Goal: Book appointment/travel/reservation

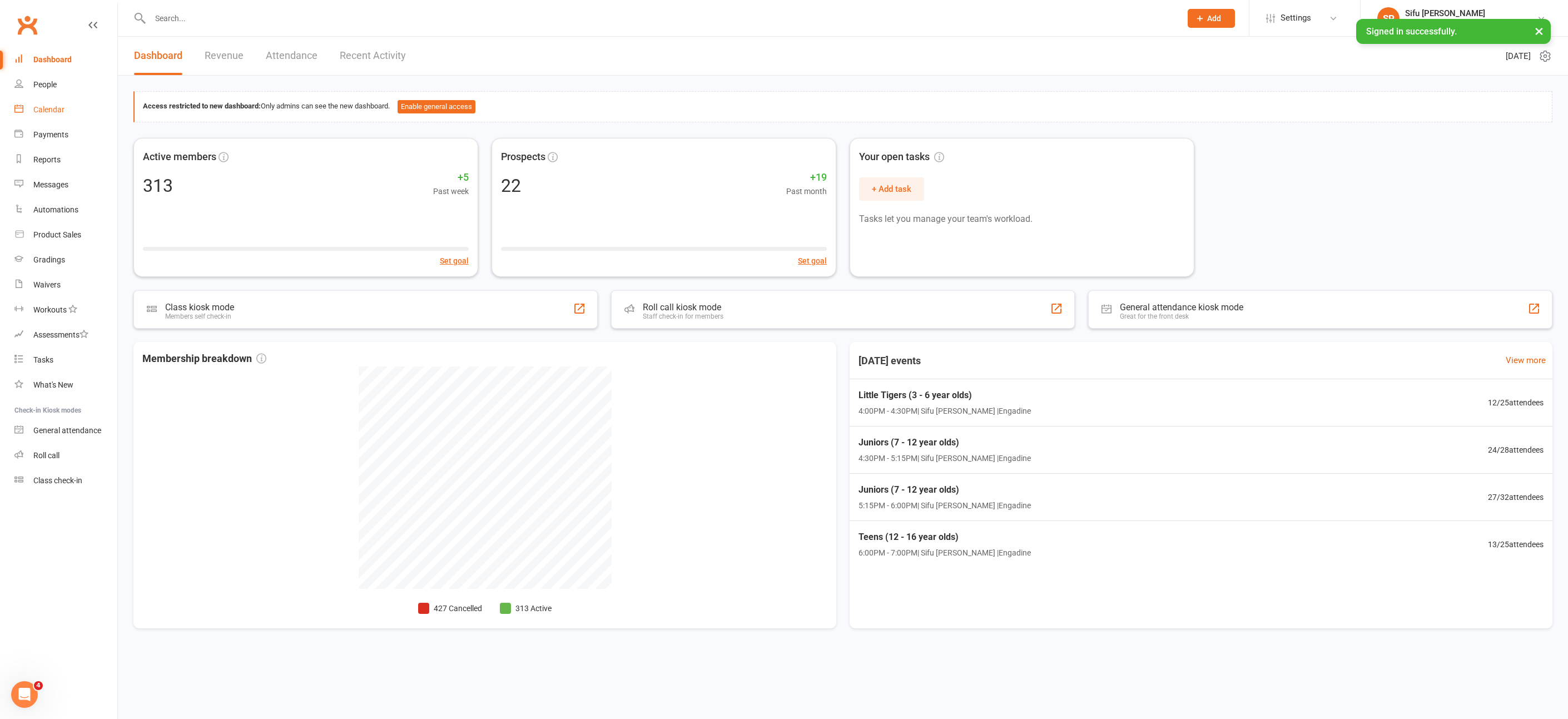
click at [54, 111] on div "Calendar" at bounding box center [49, 110] width 31 height 9
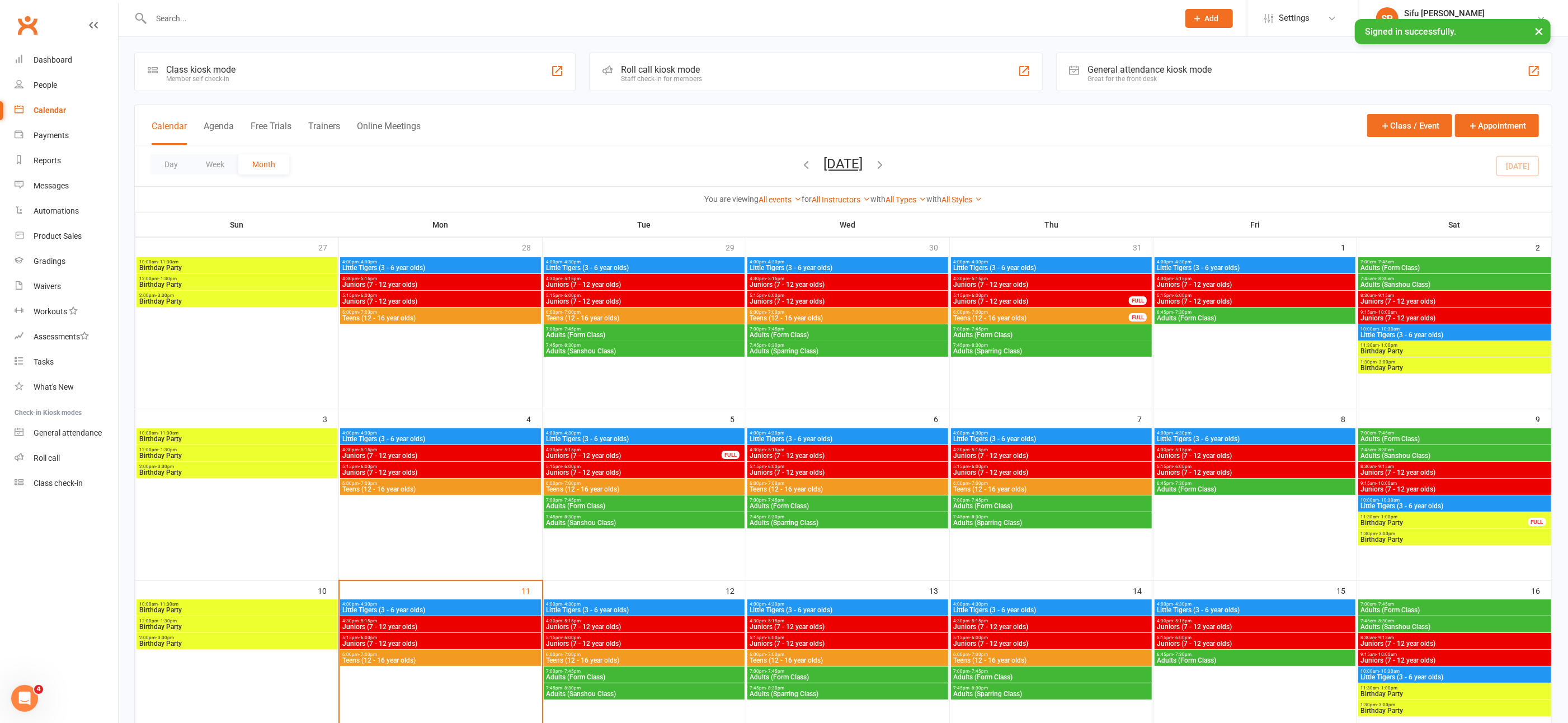
click at [617, 608] on span "Little Tigers (3 - 6 year olds)" at bounding box center [644, 610] width 197 height 7
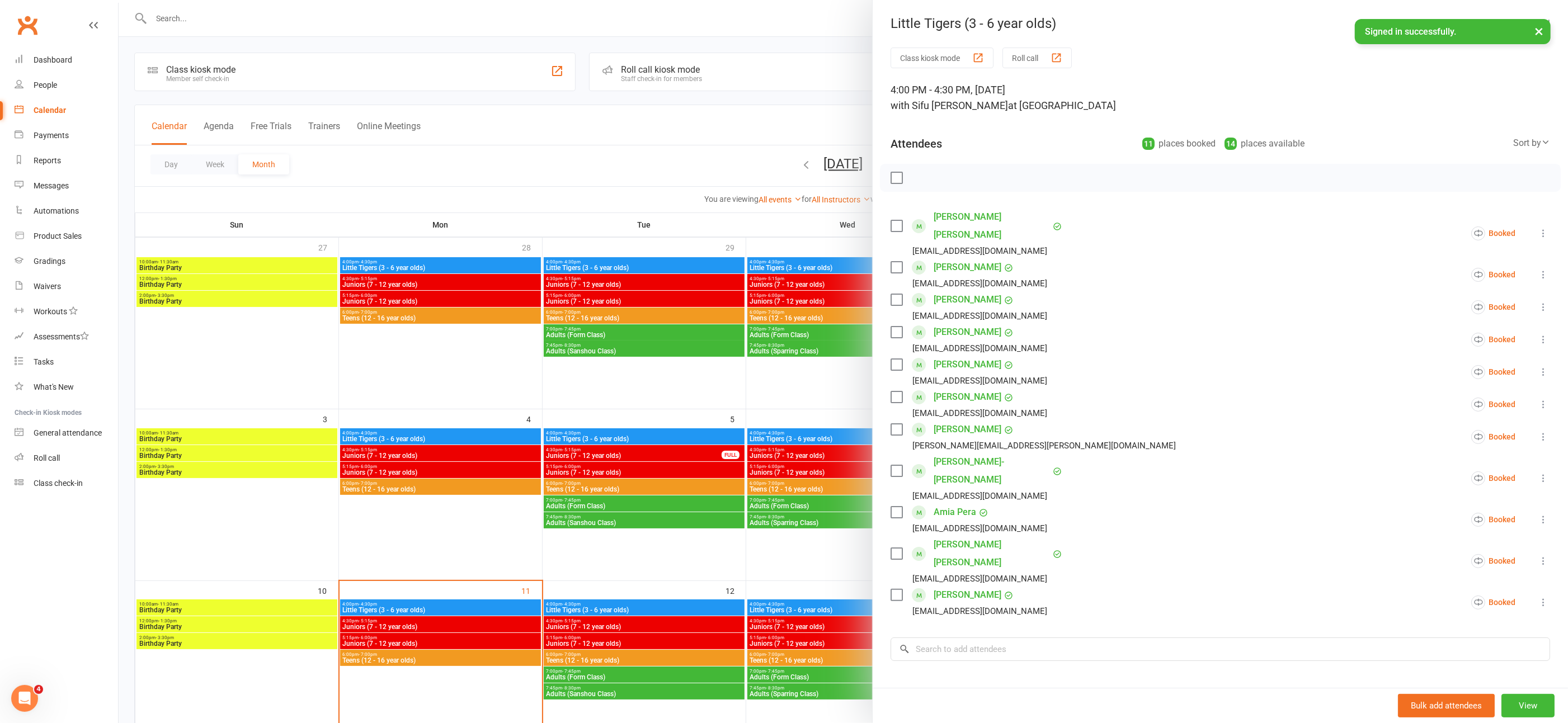
click at [1538, 514] on icon at bounding box center [1544, 519] width 11 height 11
click at [1409, 553] on link "Remove" at bounding box center [1477, 564] width 146 height 23
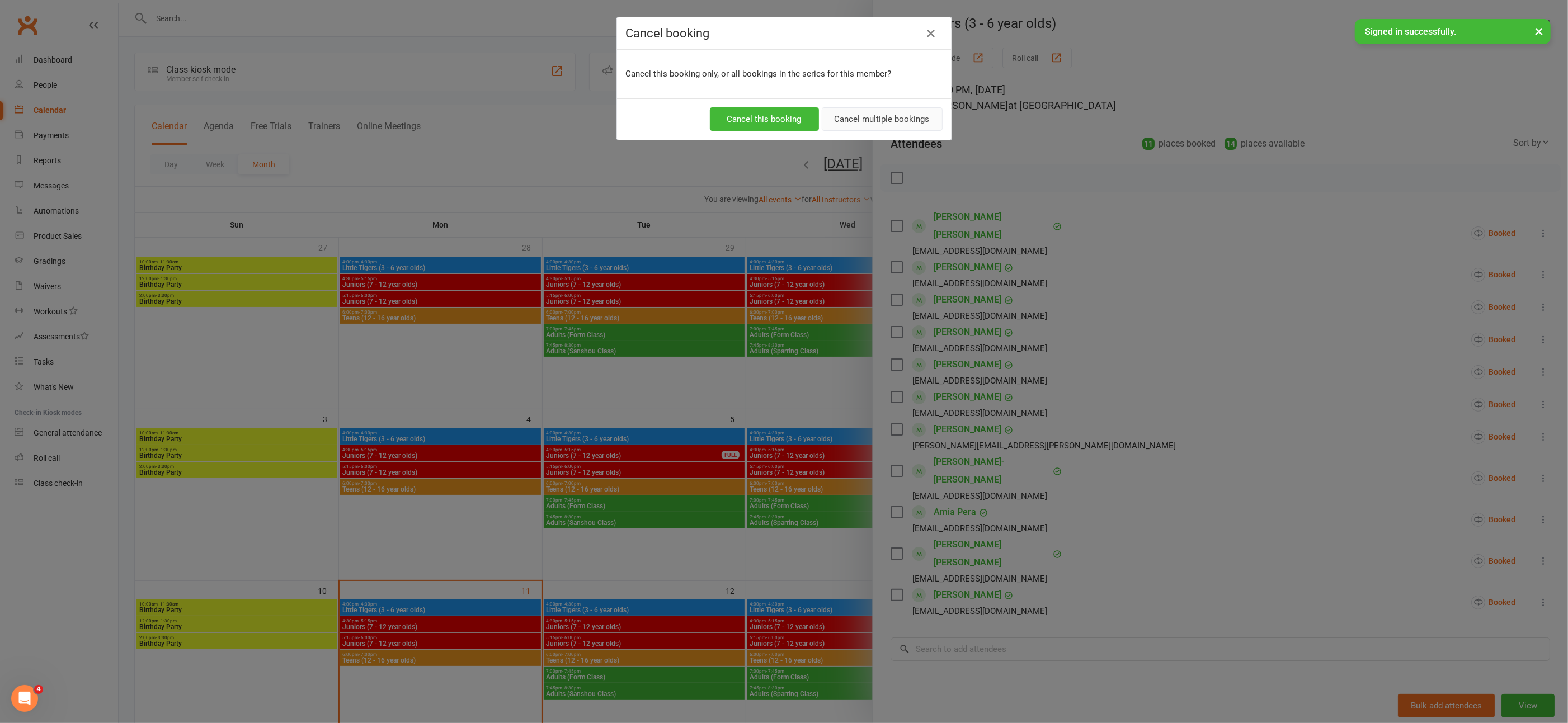
click at [861, 119] on button "Cancel multiple bookings" at bounding box center [882, 119] width 121 height 23
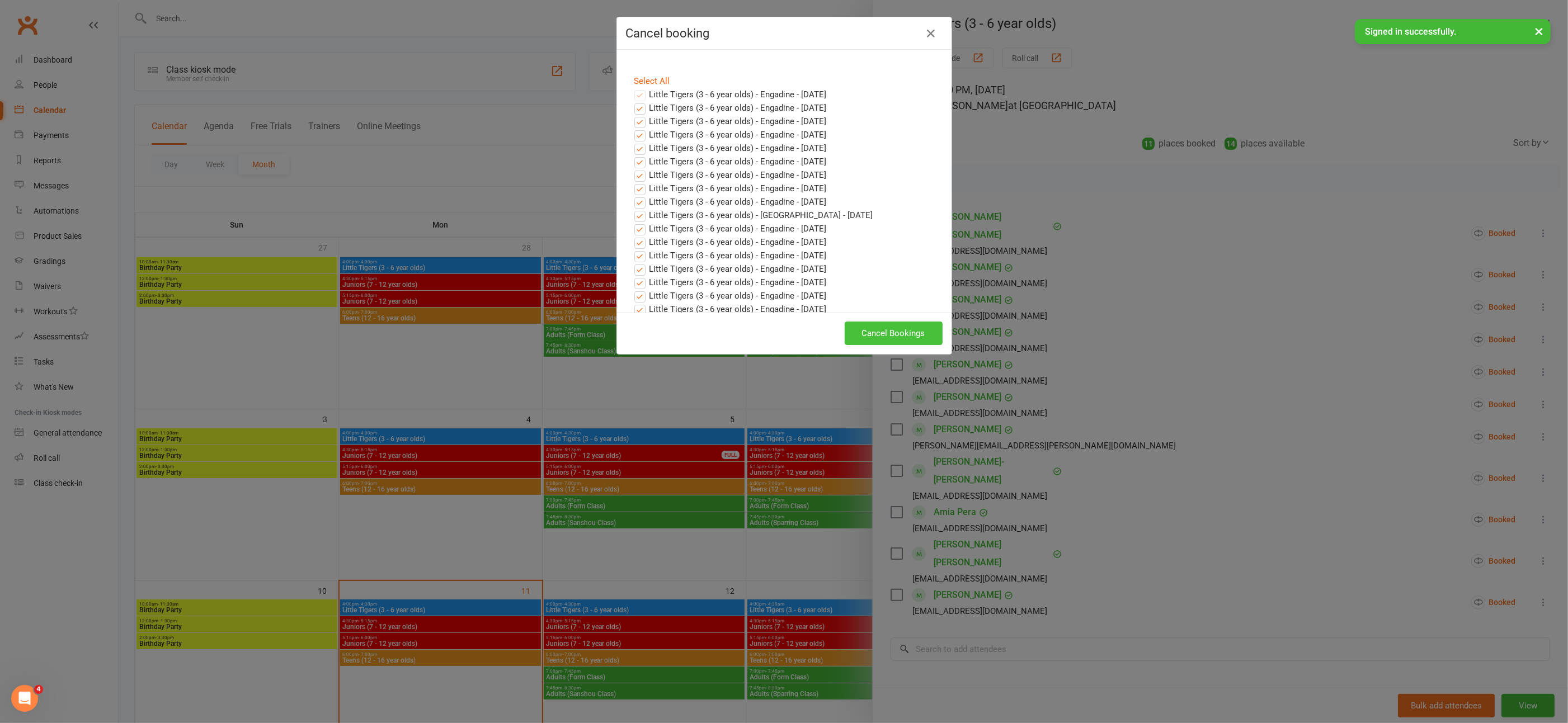
click at [904, 334] on button "Cancel Bookings" at bounding box center [894, 333] width 98 height 23
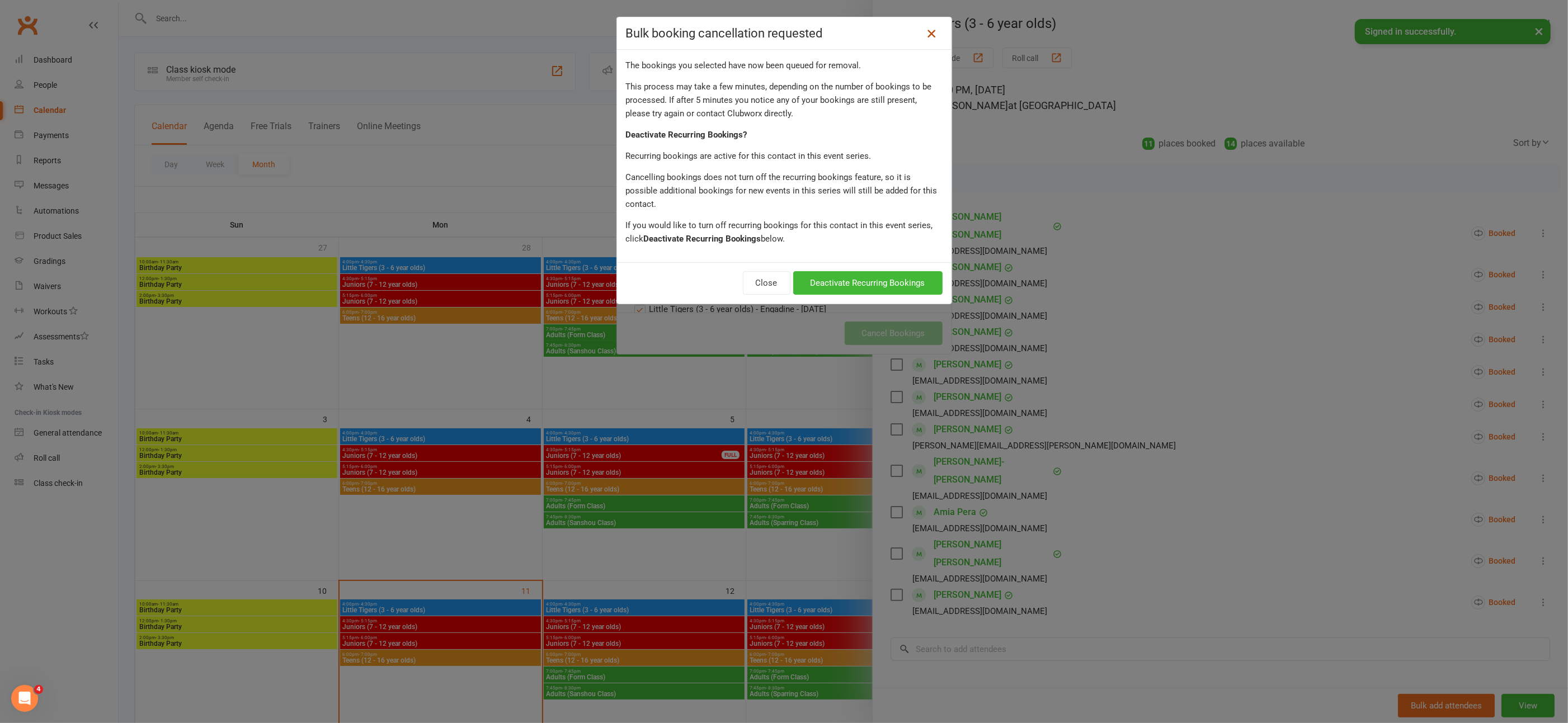
click at [928, 32] on icon at bounding box center [932, 34] width 13 height 13
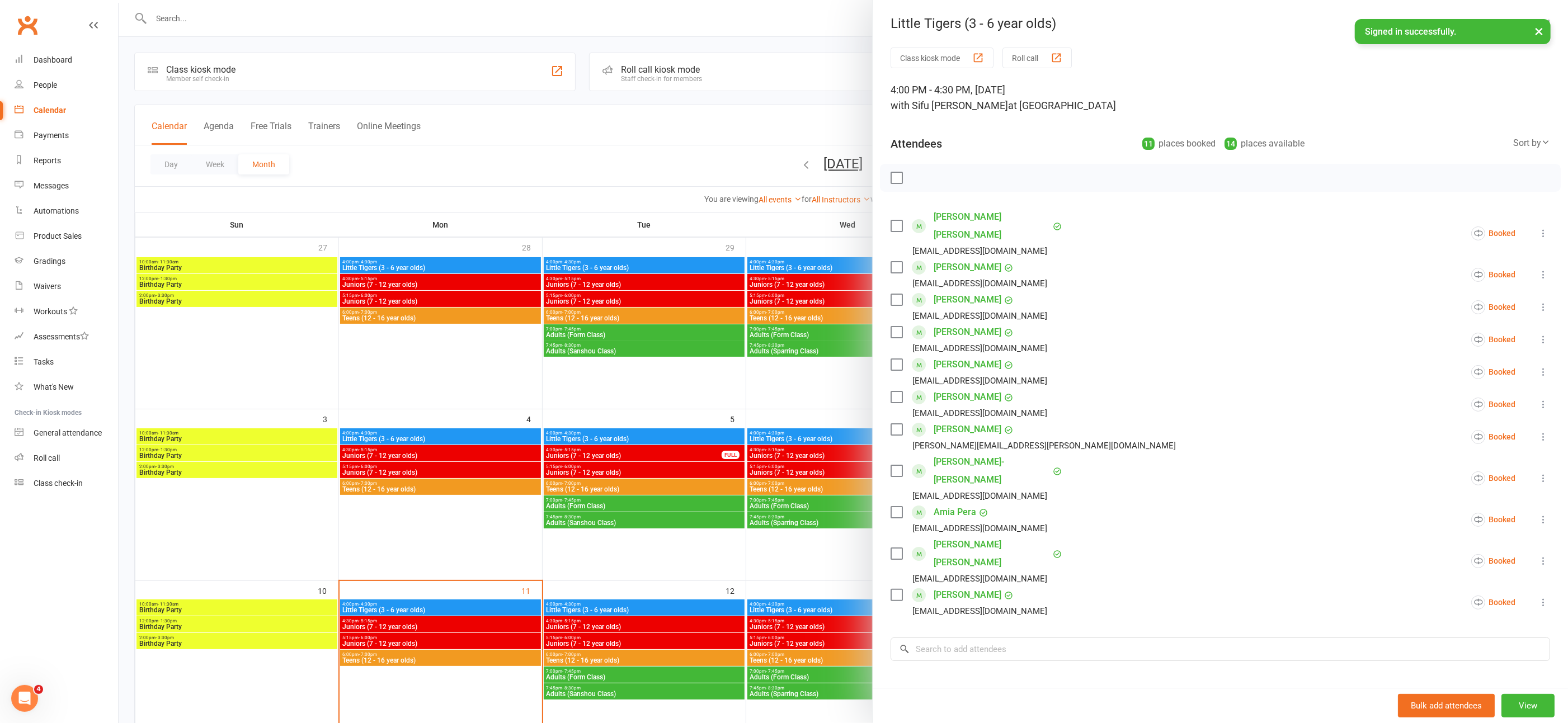
click at [677, 575] on div at bounding box center [843, 361] width 1450 height 723
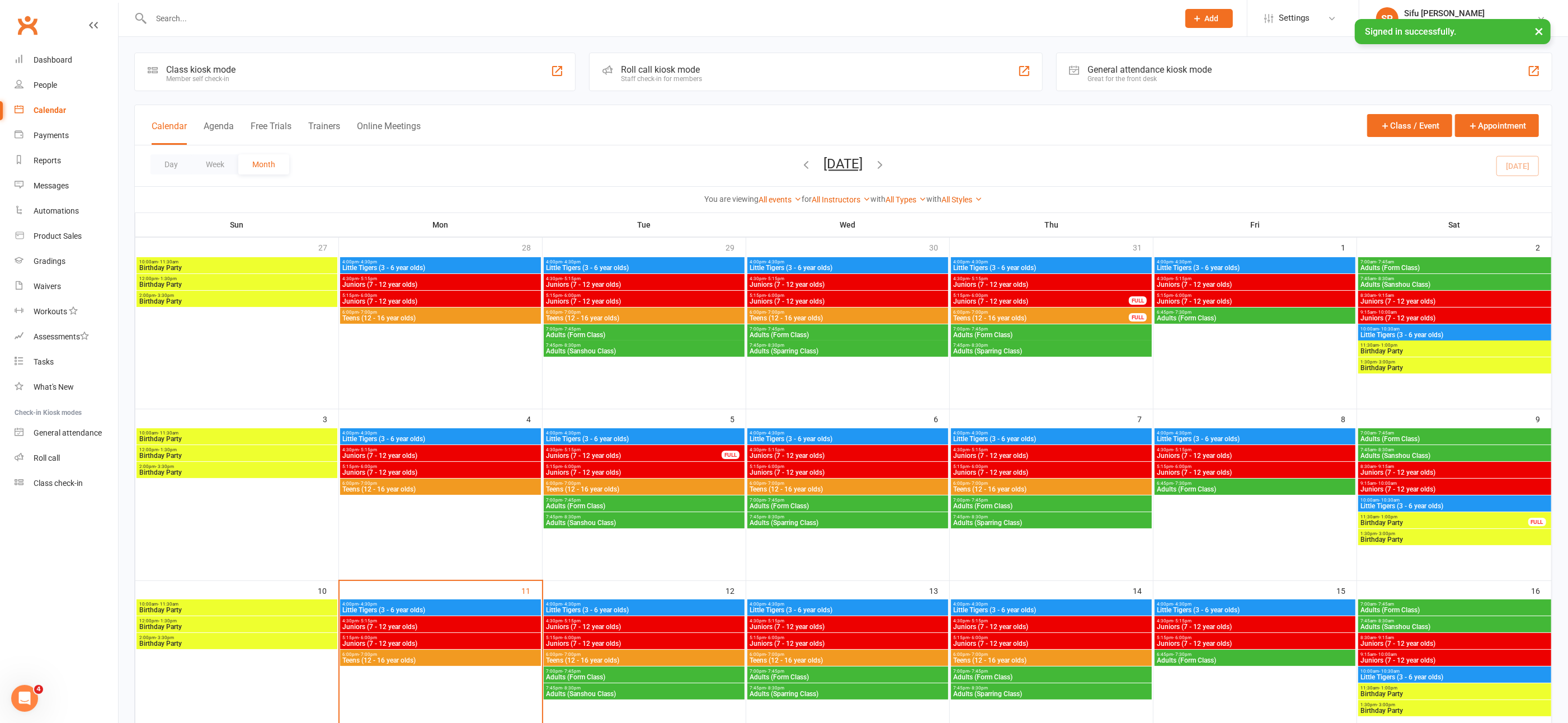
click at [1247, 604] on span "4:00pm - 4:30pm" at bounding box center [1255, 604] width 197 height 5
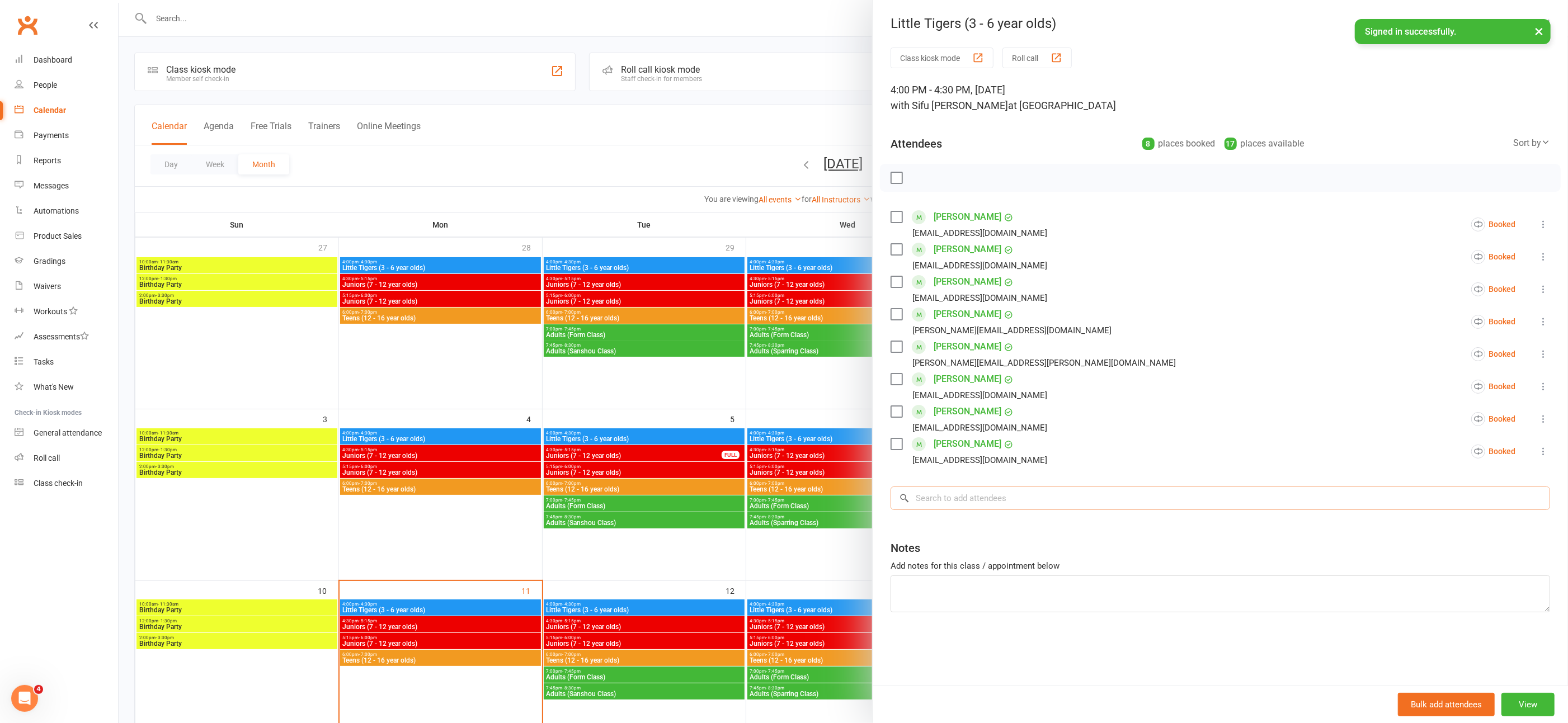
click at [935, 498] on input "search" at bounding box center [1220, 498] width 660 height 23
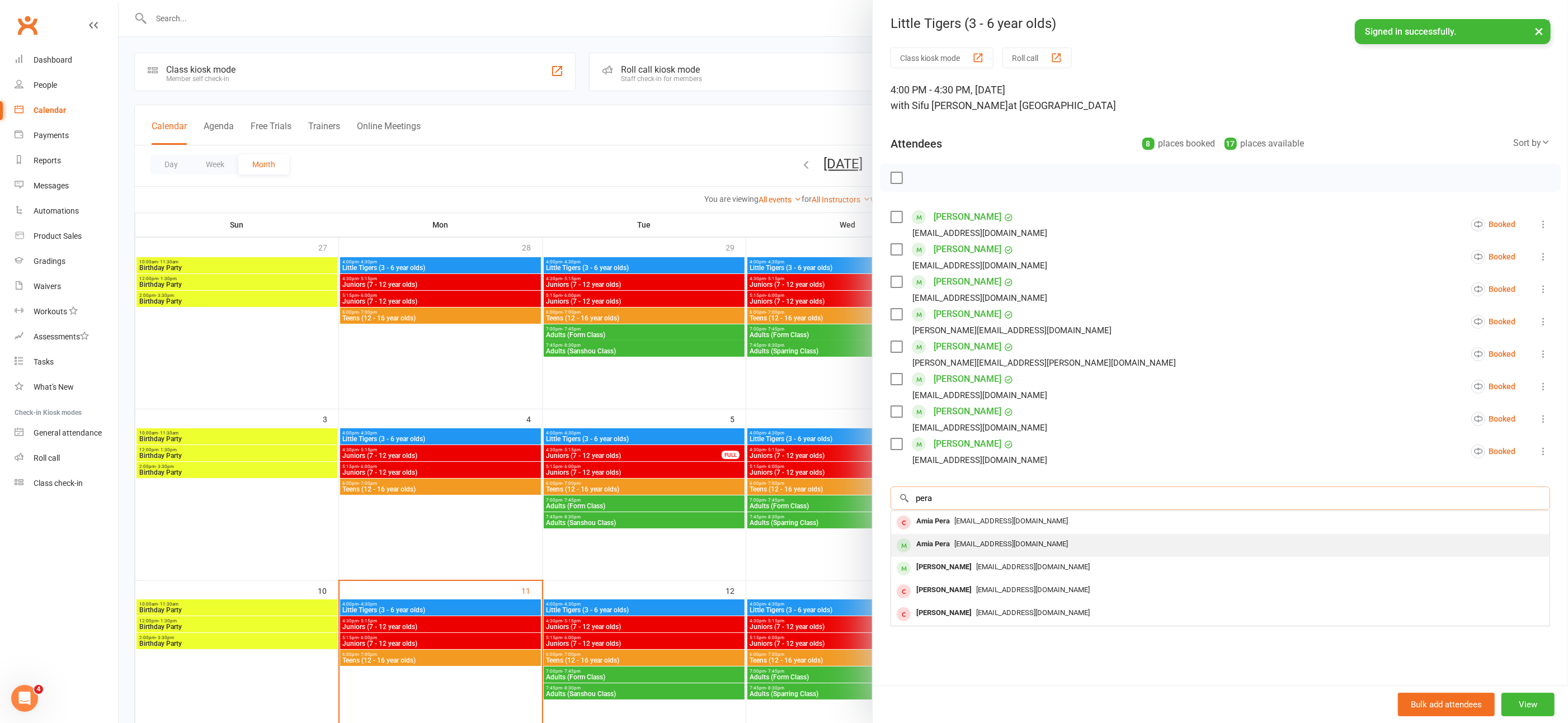
type input "pera"
click at [954, 540] on span "[EMAIL_ADDRESS][DOMAIN_NAME]" at bounding box center [1011, 544] width 113 height 9
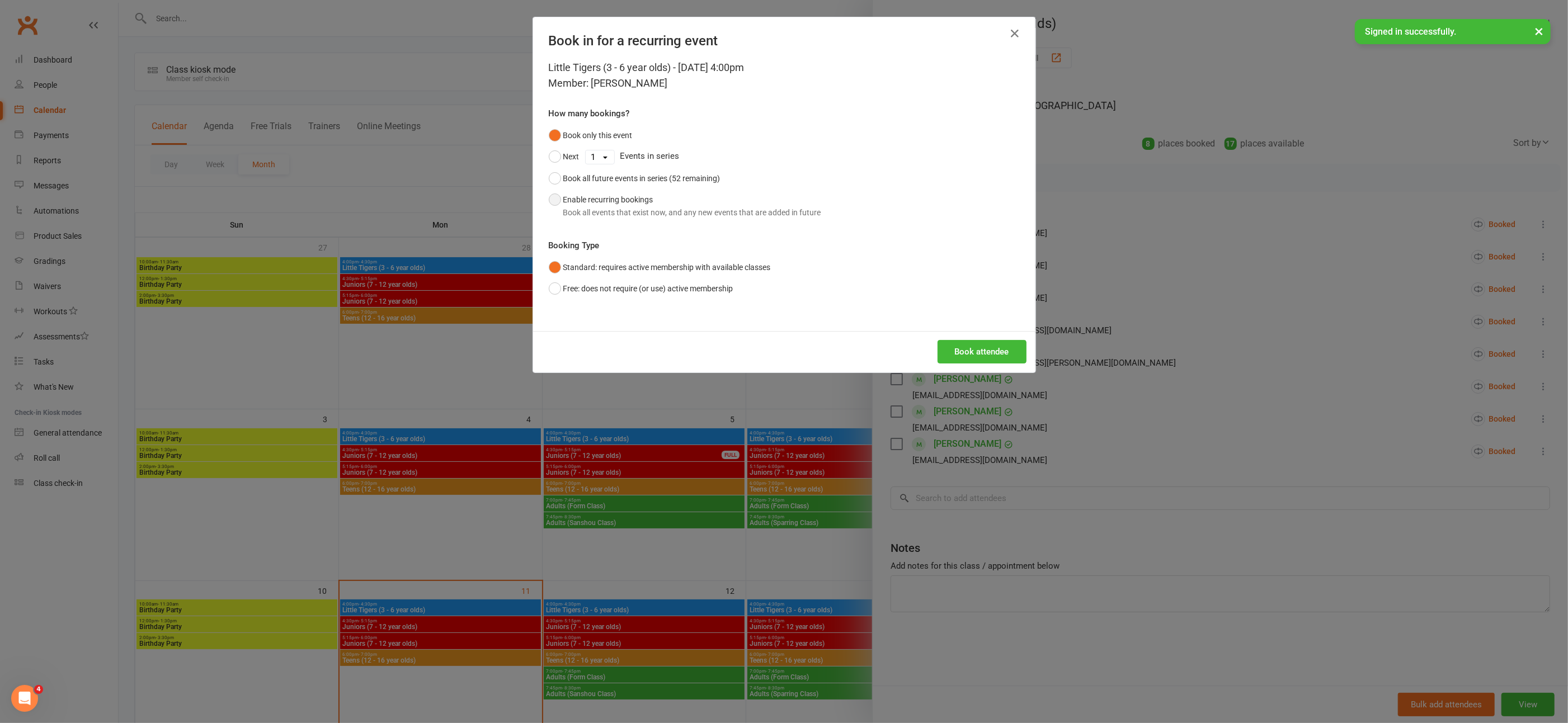
click at [549, 197] on button "Enable recurring bookings Book all events that exist now, and any new events th…" at bounding box center [685, 206] width 273 height 34
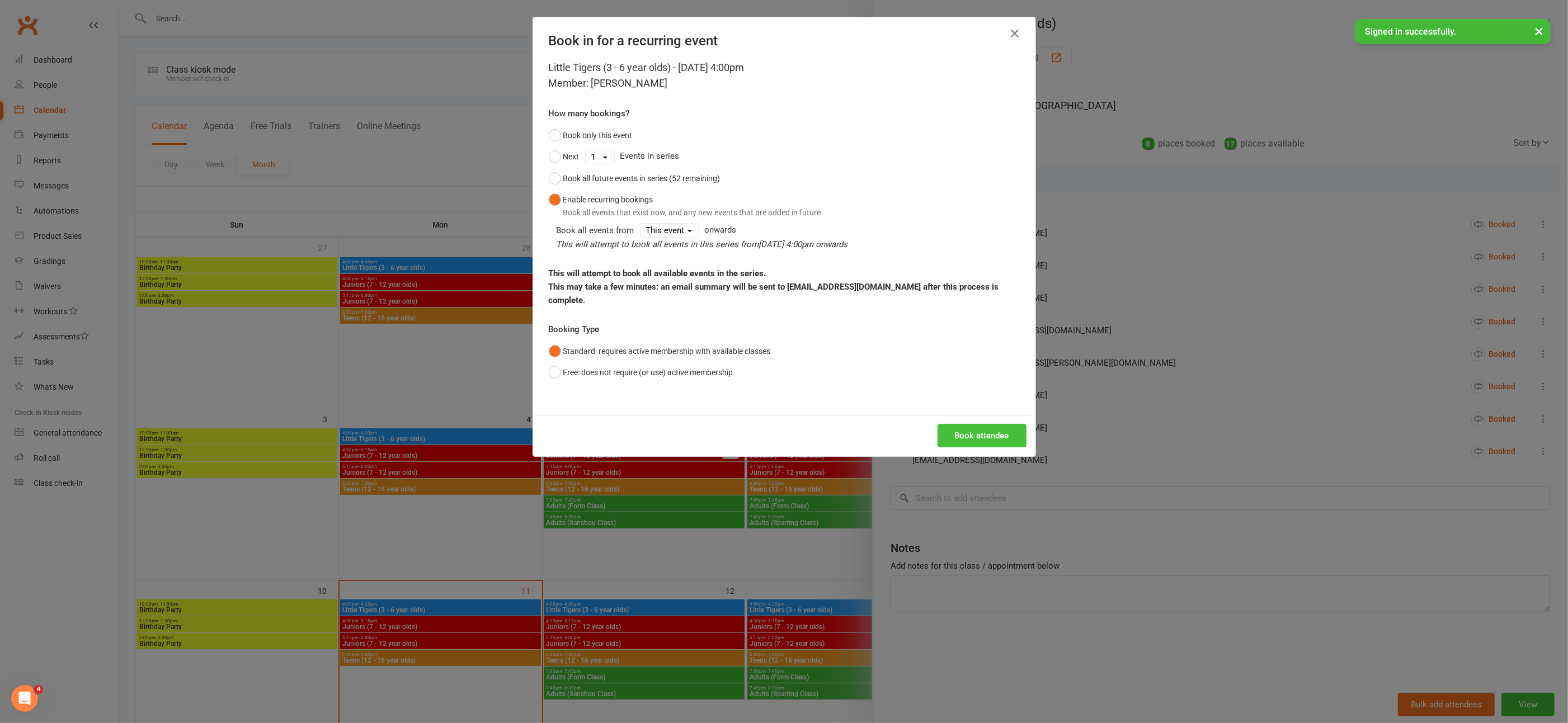
click at [963, 424] on button "Book attendee" at bounding box center [982, 435] width 89 height 23
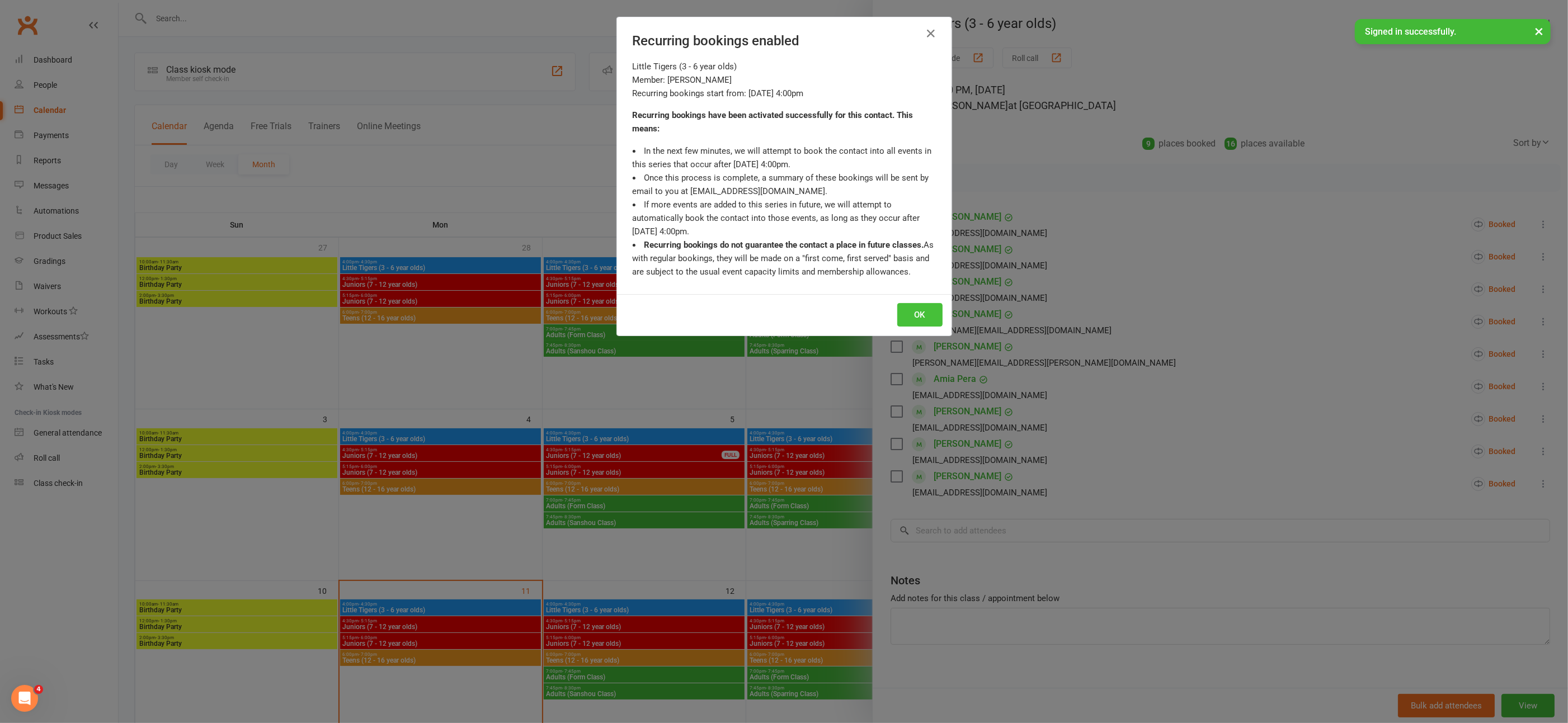
click at [914, 312] on button "OK" at bounding box center [920, 315] width 45 height 23
